Goal: Check status: Check status

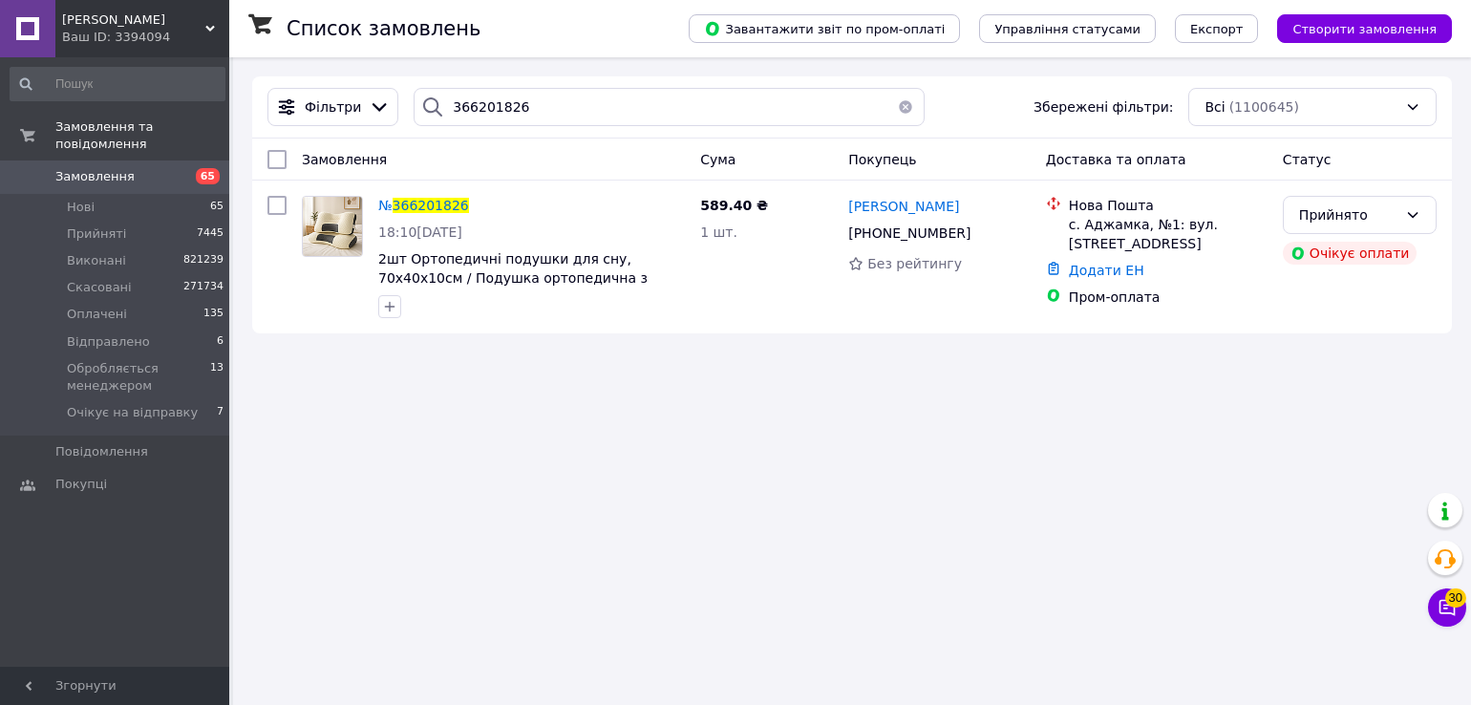
click at [214, 28] on use at bounding box center [210, 29] width 10 height 6
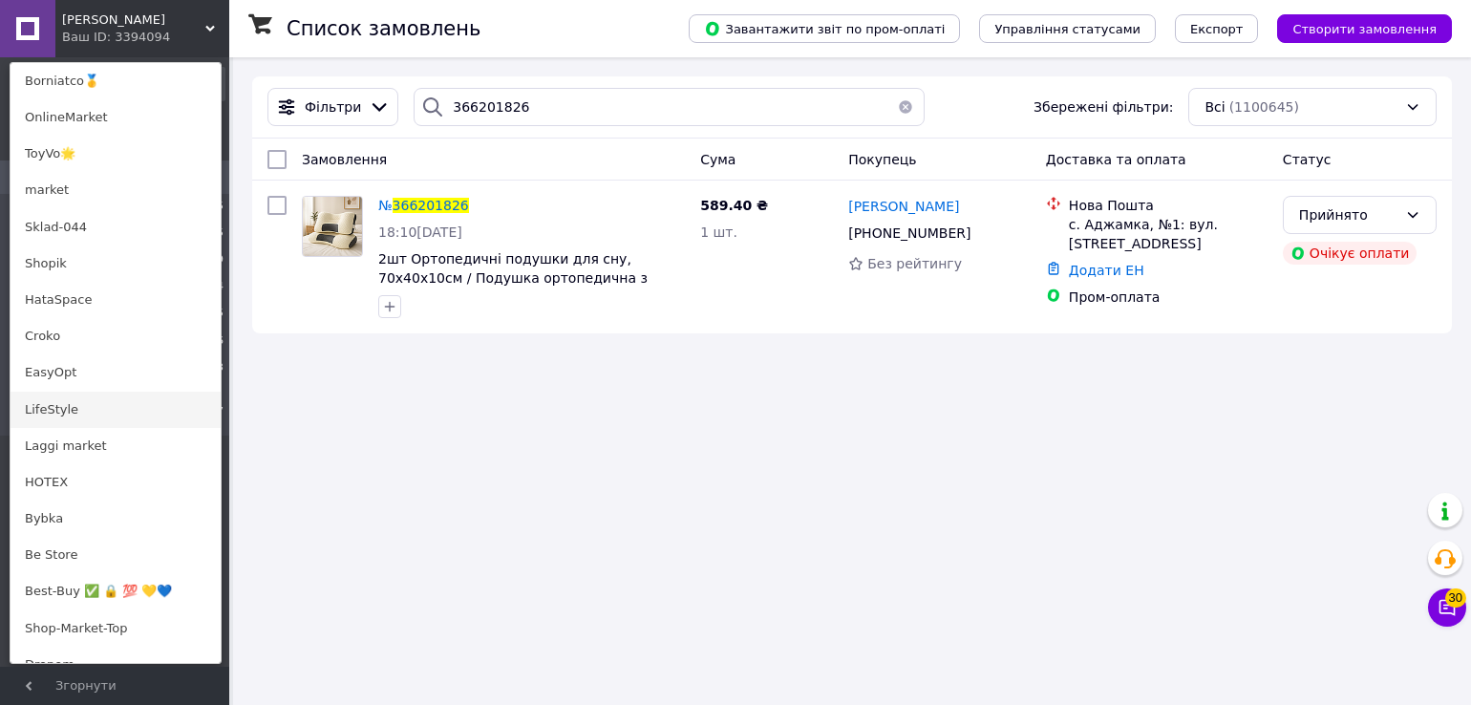
scroll to position [1146, 0]
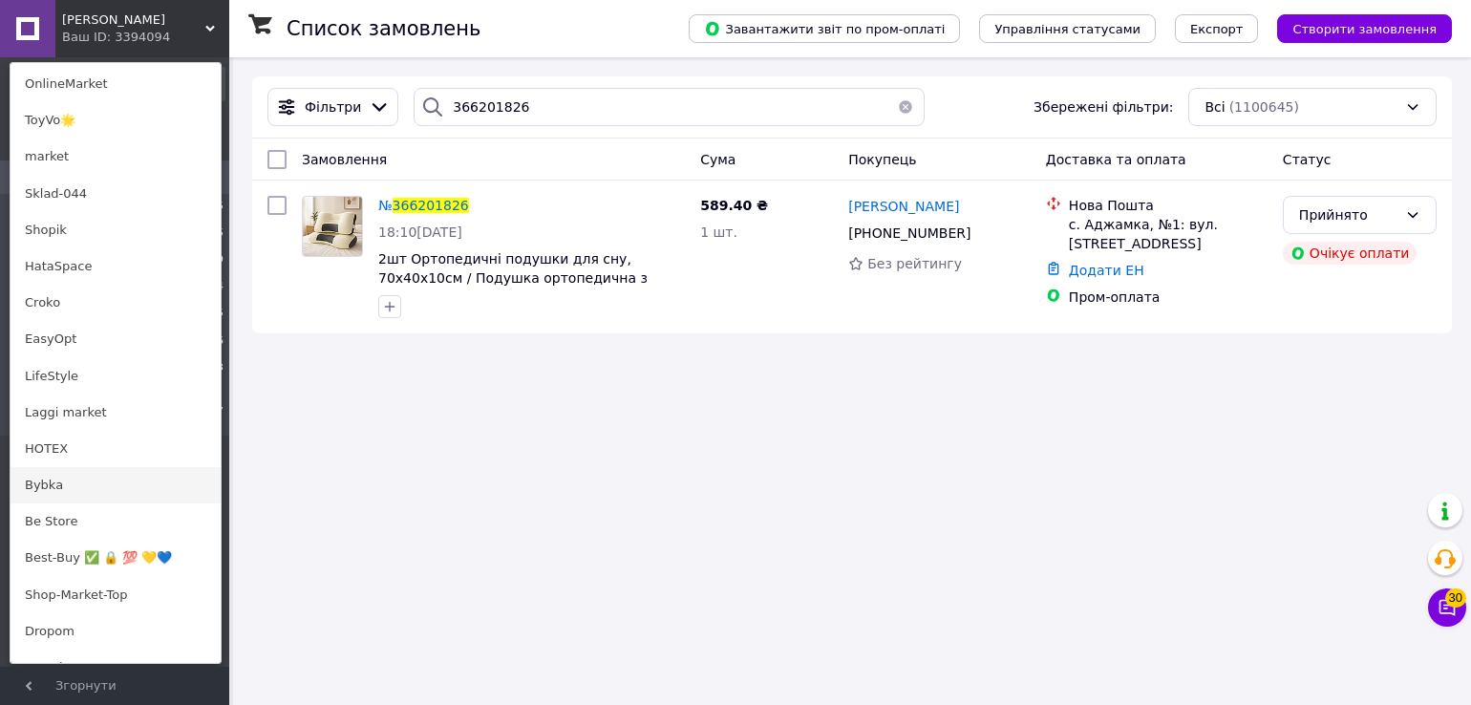
click at [157, 490] on link "Bybka" at bounding box center [116, 485] width 210 height 36
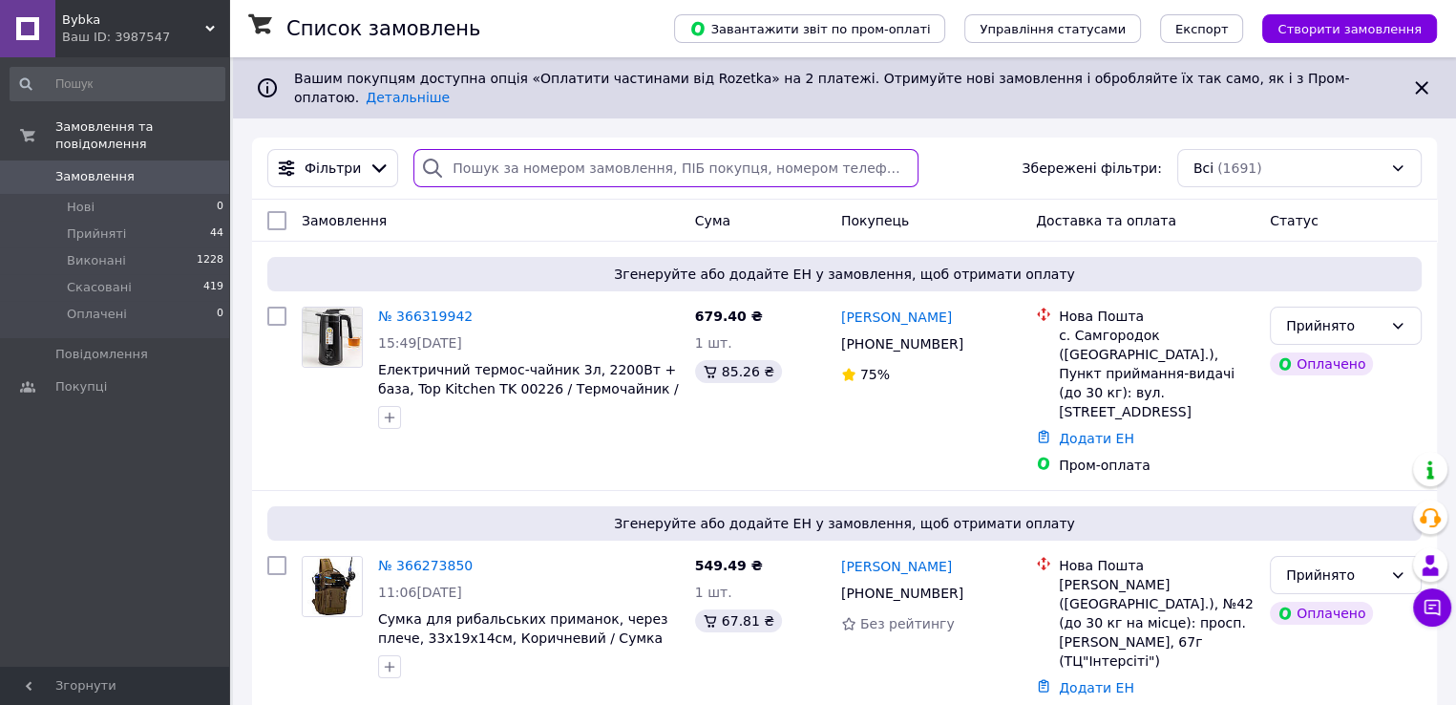
click at [493, 149] on input "search" at bounding box center [666, 168] width 504 height 38
paste input "366202743"
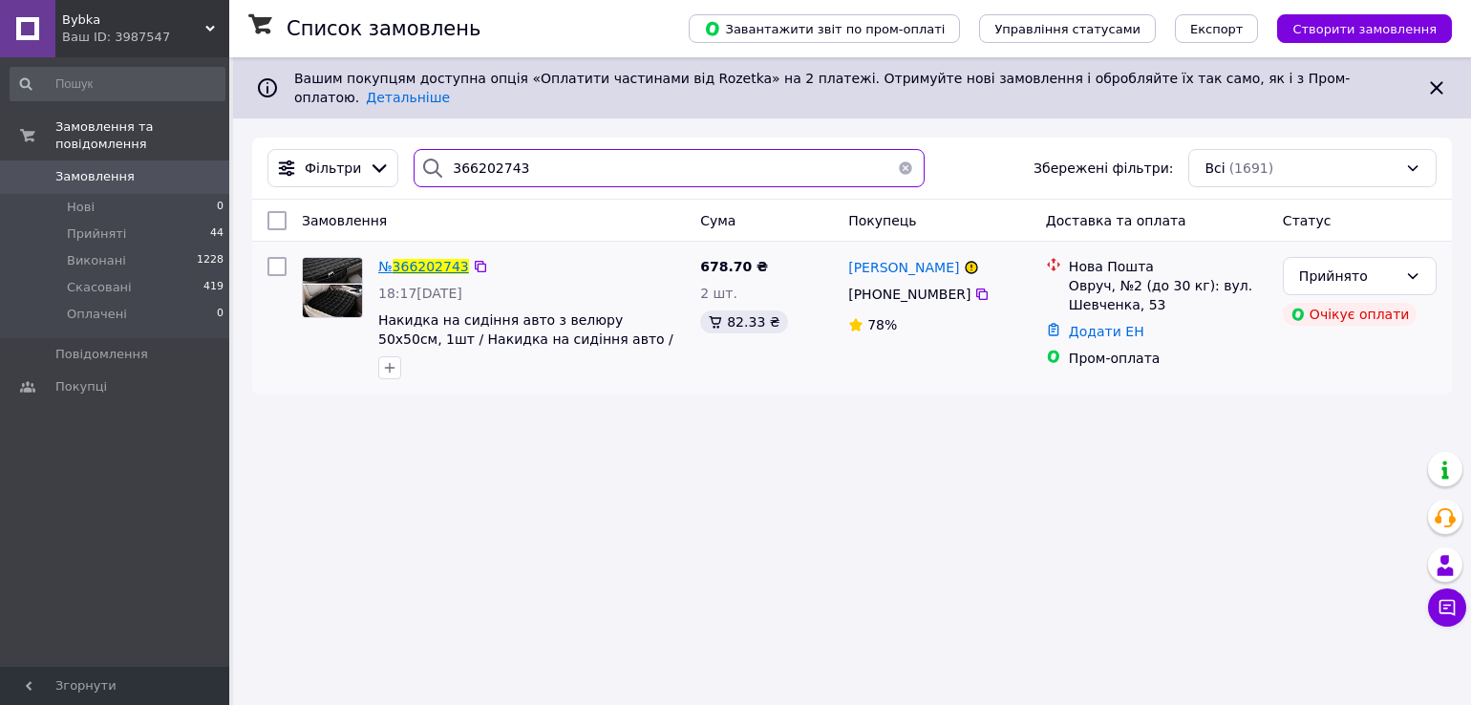
type input "366202743"
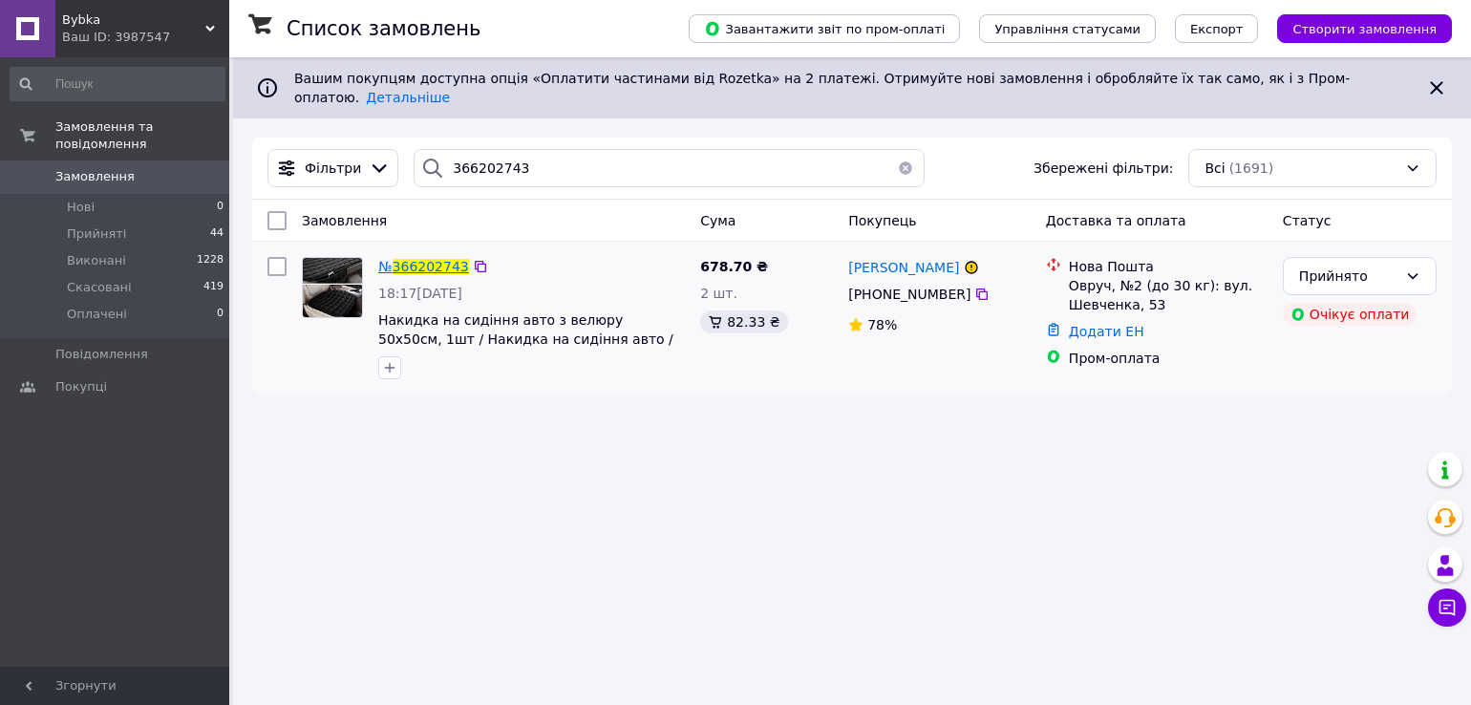
click at [420, 259] on span "366202743" at bounding box center [431, 266] width 76 height 15
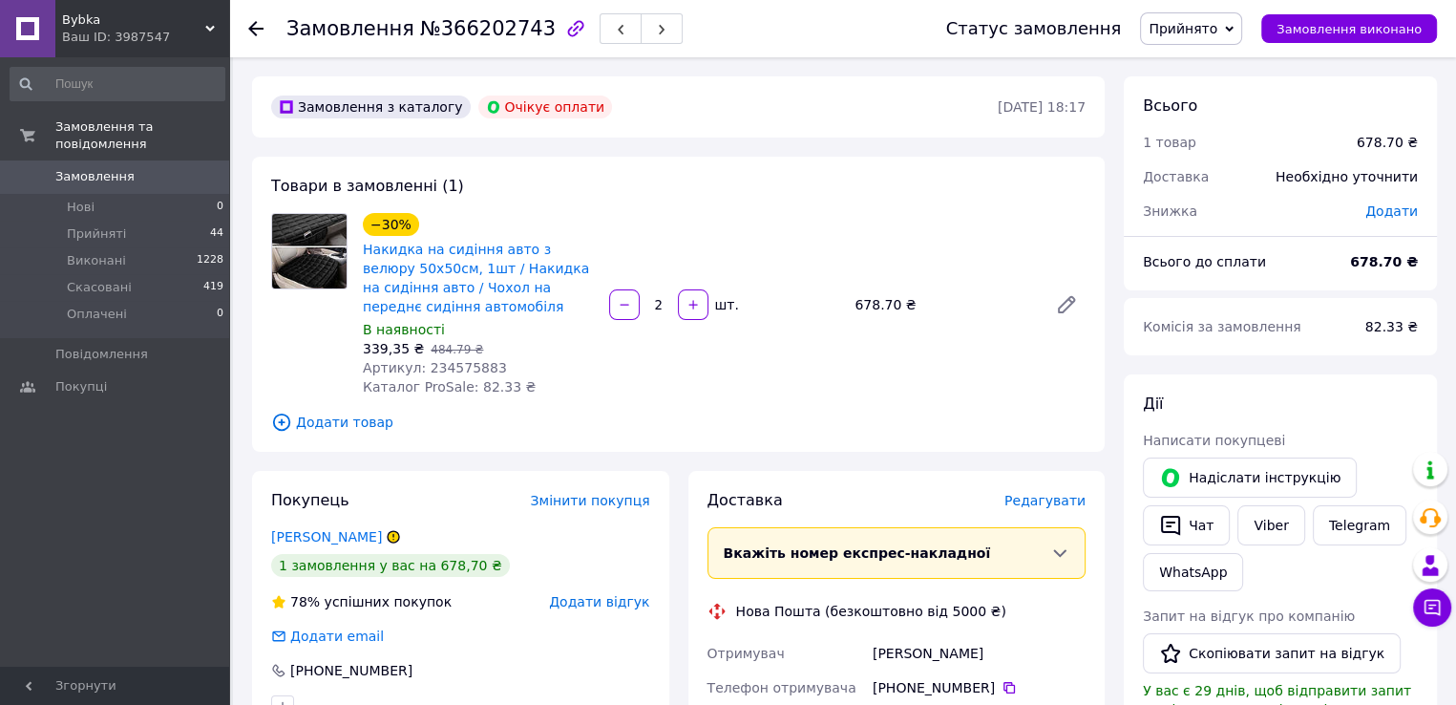
click at [256, 26] on icon at bounding box center [255, 28] width 15 height 15
